Goal: Transaction & Acquisition: Purchase product/service

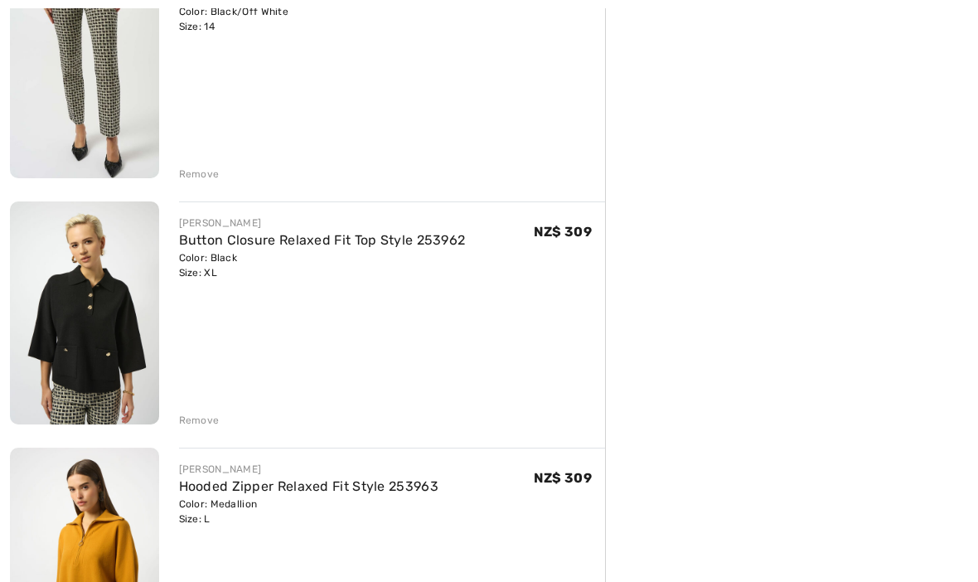
click at [237, 245] on link "Button Closure Relaxed Fit Top Style 253962" at bounding box center [322, 240] width 287 height 16
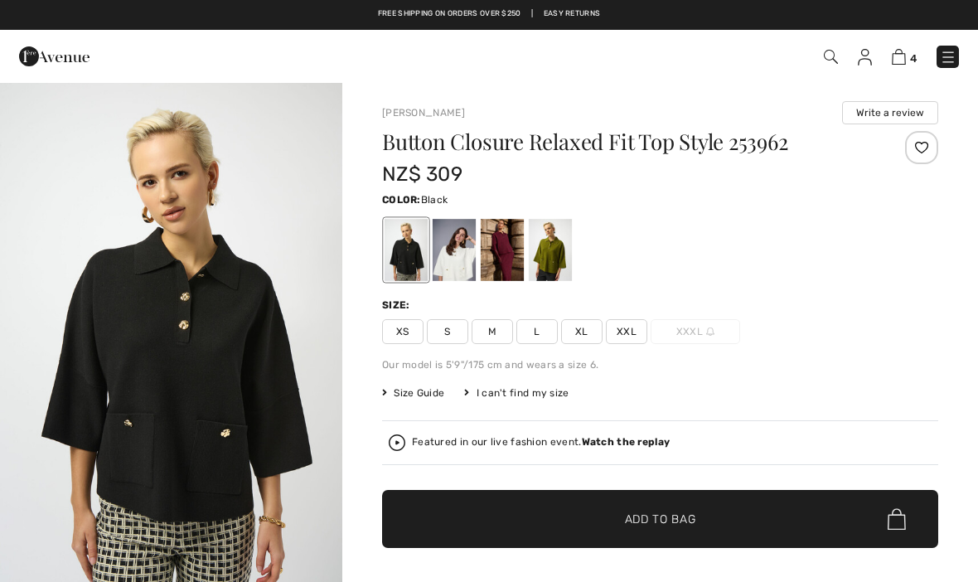
checkbox input "true"
click at [541, 332] on span "L" at bounding box center [536, 331] width 41 height 25
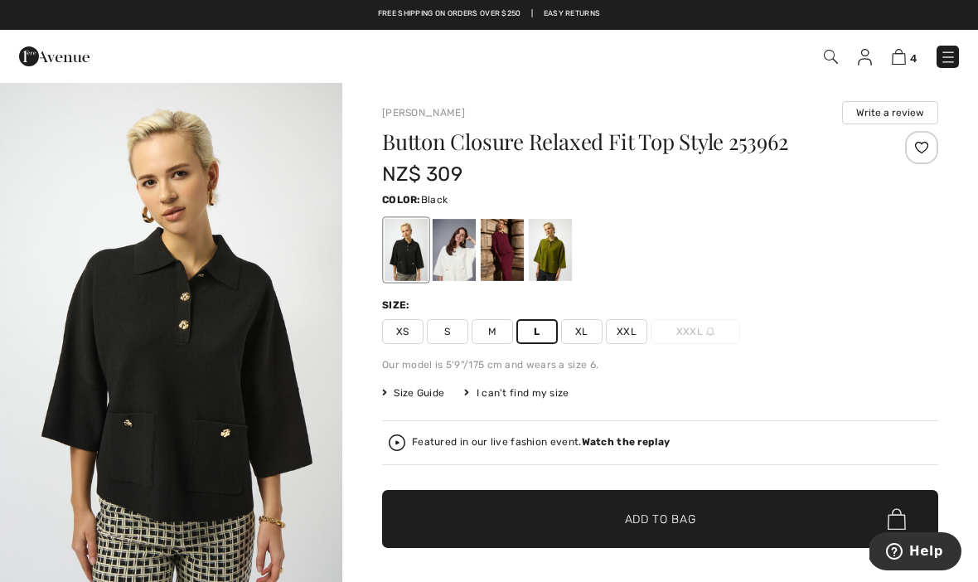
click at [671, 519] on span "Add to Bag" at bounding box center [660, 519] width 71 height 17
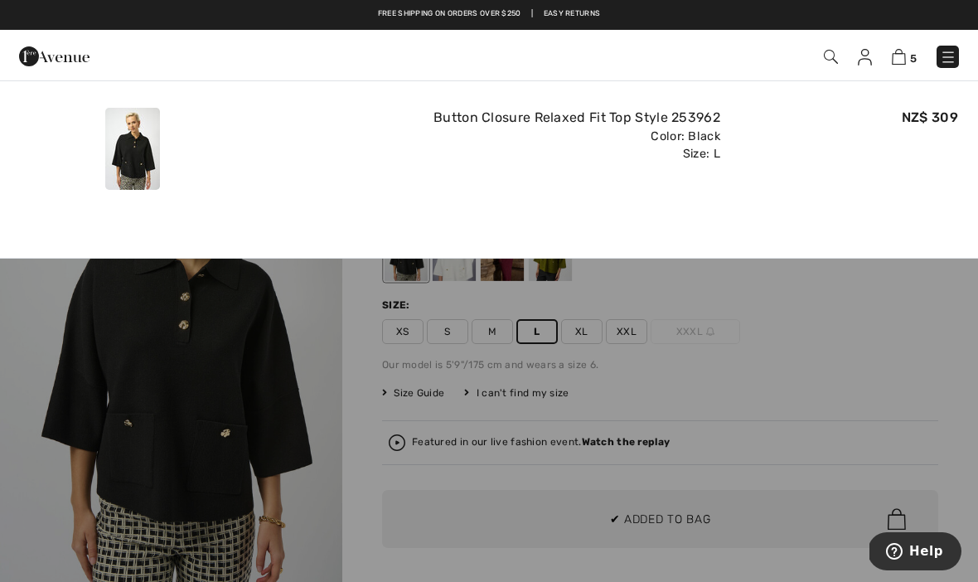
click at [897, 61] on img at bounding box center [899, 57] width 14 height 16
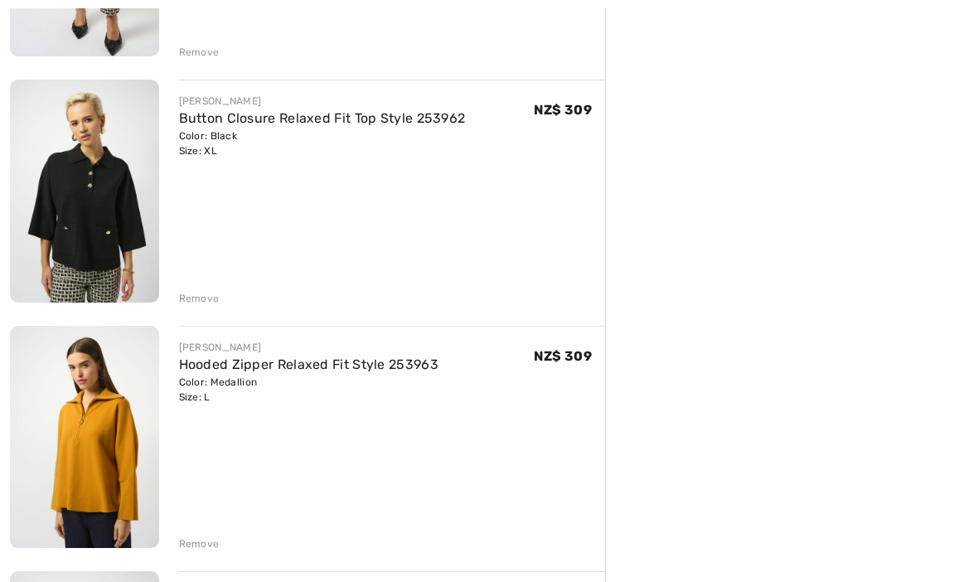
scroll to position [631, 0]
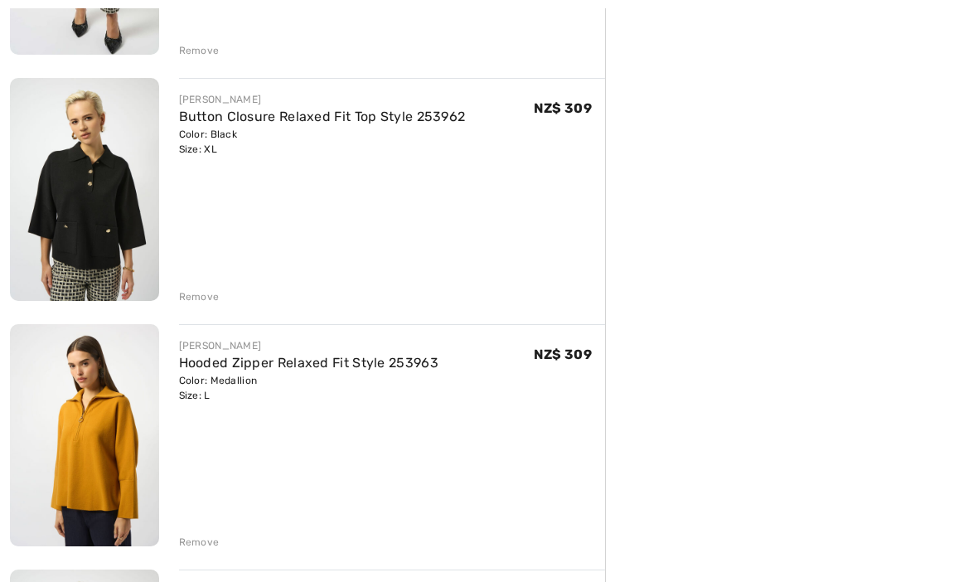
click at [199, 298] on div "Remove" at bounding box center [199, 297] width 41 height 15
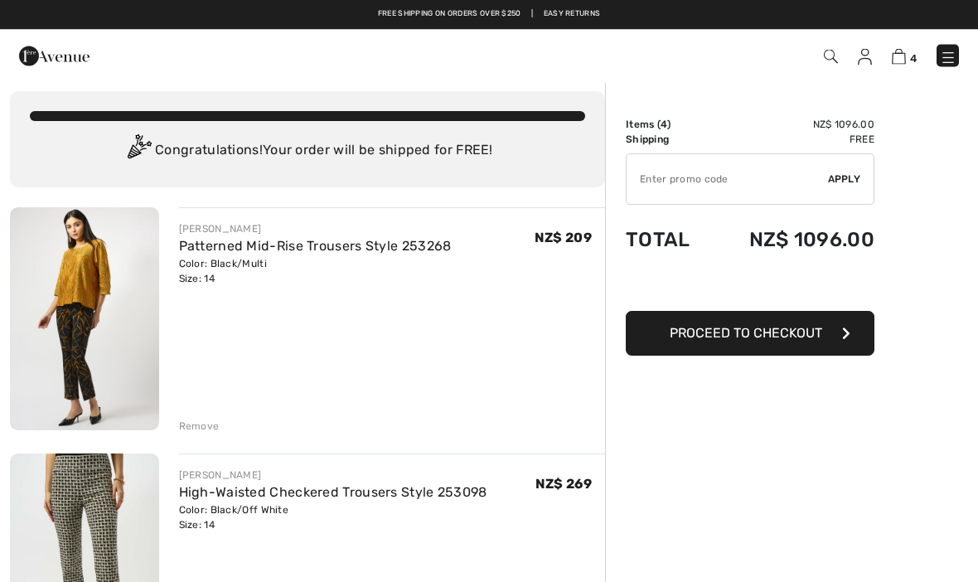
scroll to position [0, 0]
